Goal: Information Seeking & Learning: Learn about a topic

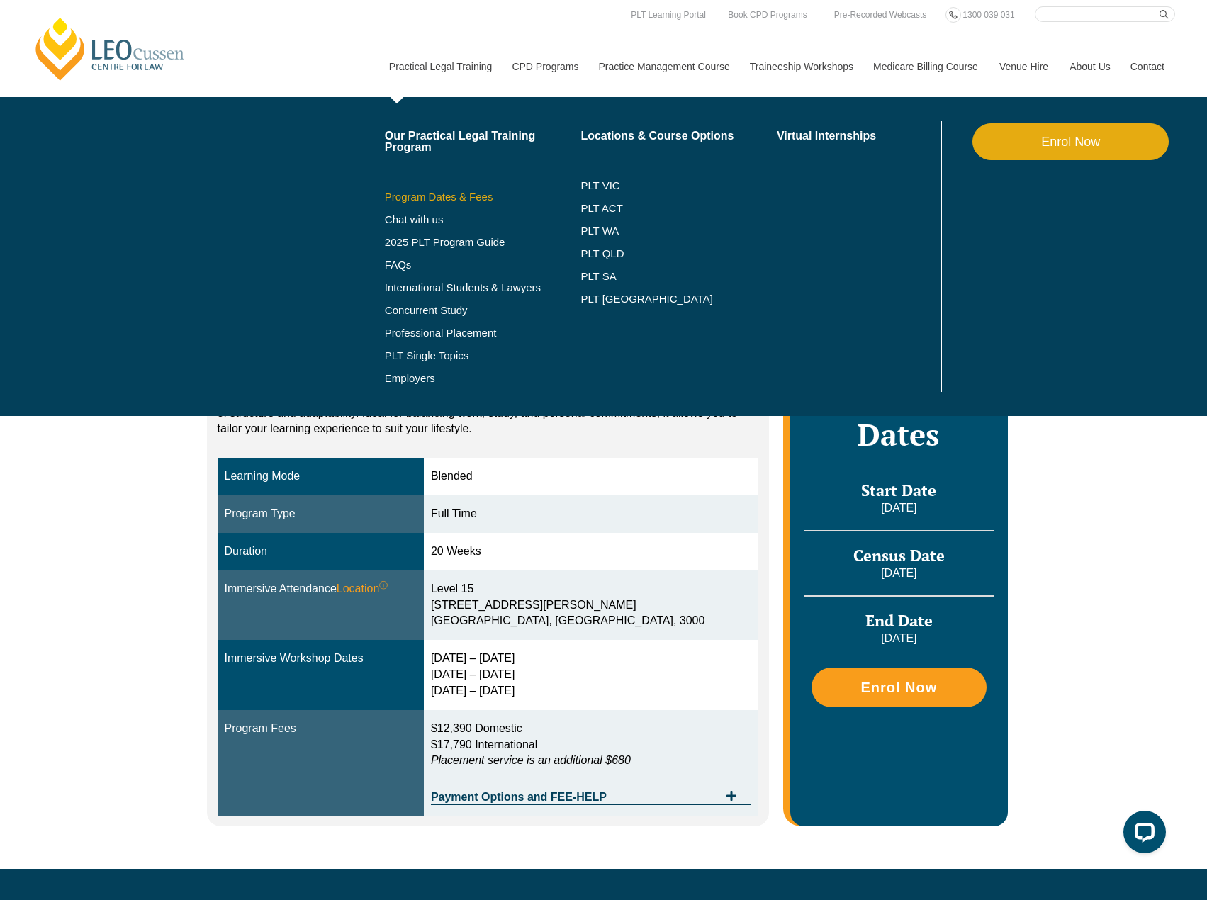
click at [432, 200] on link "Program Dates & Fees" at bounding box center [483, 196] width 196 height 11
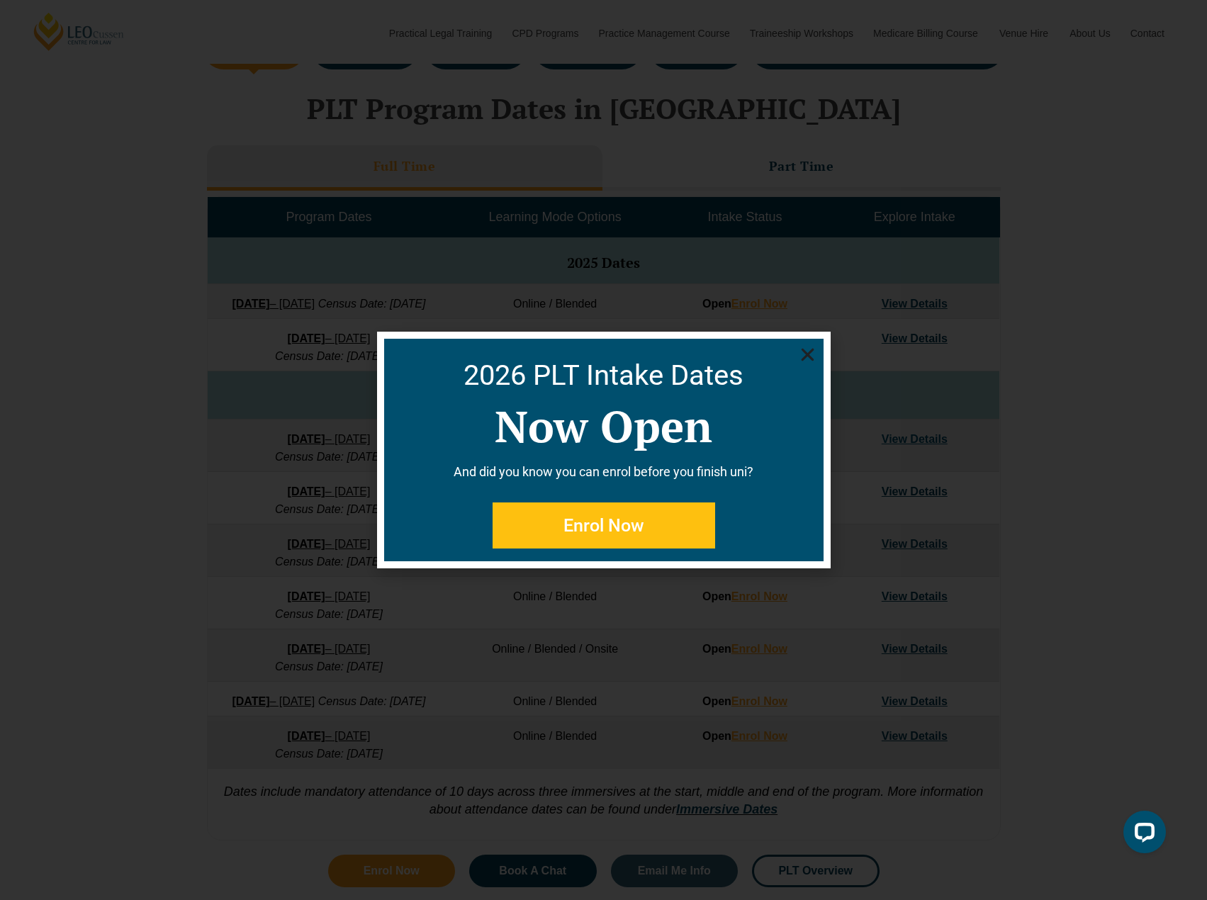
click at [804, 358] on use "Close" at bounding box center [807, 355] width 13 height 13
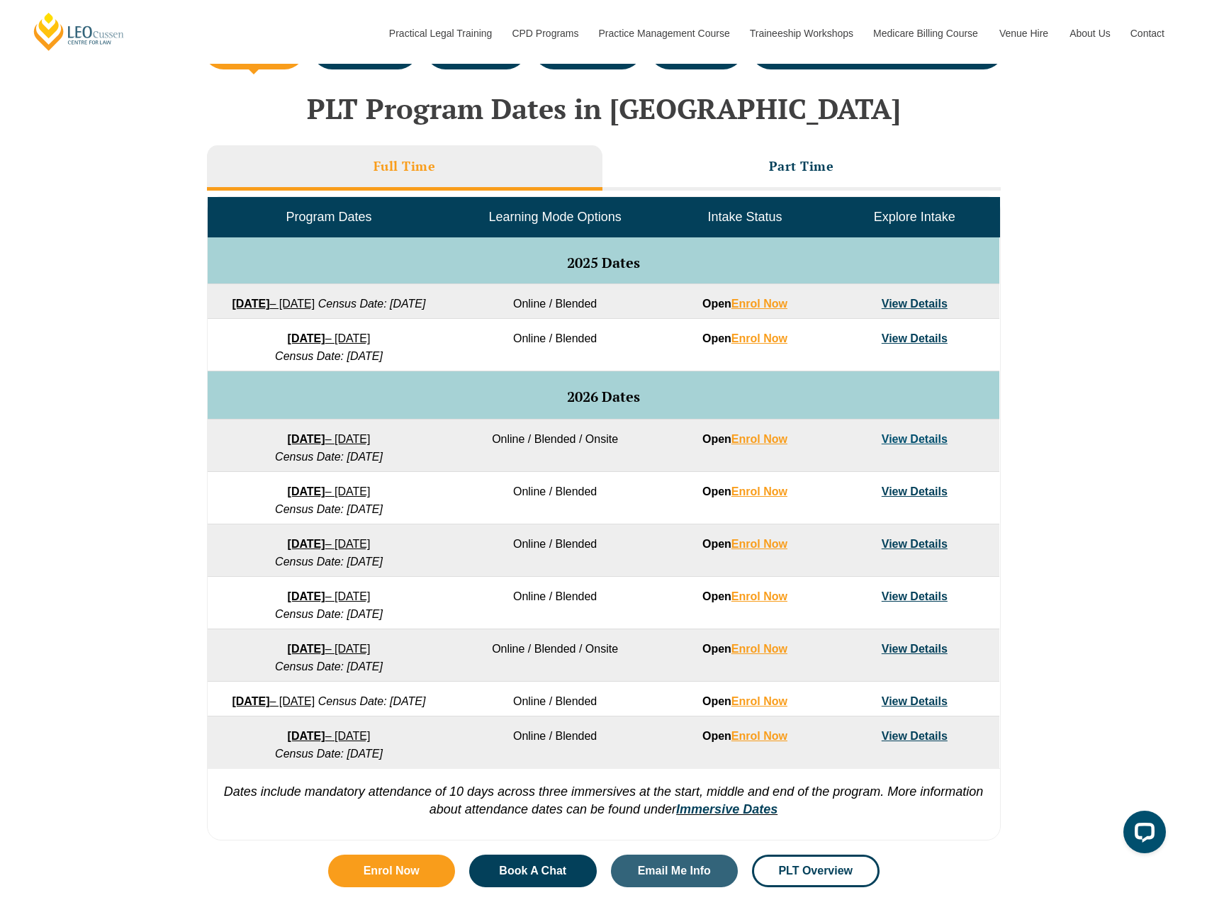
click at [1106, 357] on div "VIC ACT WA QLD SA NSW PLT Program Dates in Victoria Full Time Part Time Program…" at bounding box center [603, 437] width 1207 height 822
